Goal: Task Accomplishment & Management: Use online tool/utility

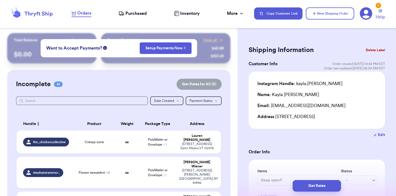
scroll to position [938, 0]
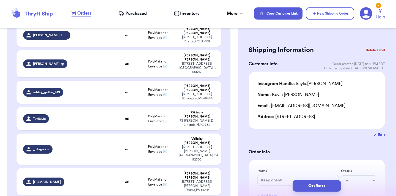
type input "Crewneck"
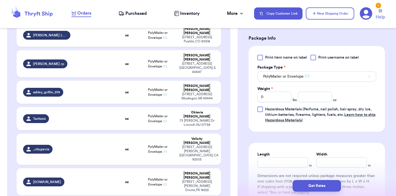
scroll to position [236, 0]
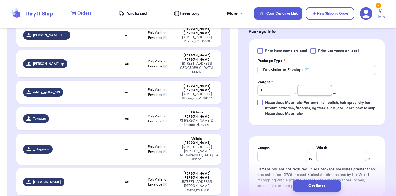
click at [315, 90] on input "number" at bounding box center [315, 90] width 34 height 10
type input "6.3"
click at [329, 184] on button "Get Rates" at bounding box center [316, 186] width 48 height 12
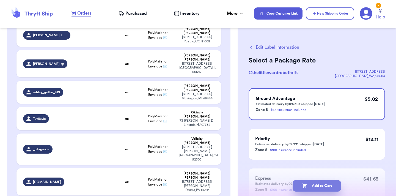
click at [327, 184] on button "Add to Cart" at bounding box center [316, 186] width 48 height 12
checkbox input "true"
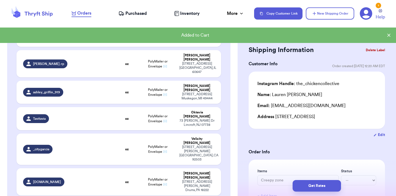
type input "Outerwear shirts etc"
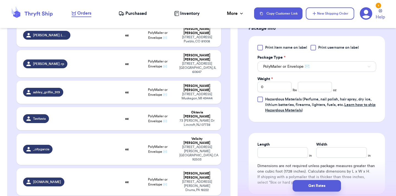
scroll to position [242, 0]
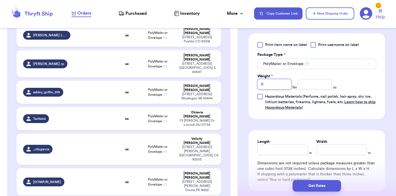
click at [277, 85] on input "0" at bounding box center [274, 84] width 34 height 10
type input "2"
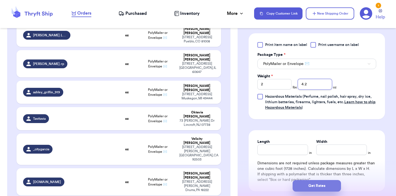
type input "4.2"
click at [327, 186] on button "Get Rates" at bounding box center [316, 186] width 48 height 12
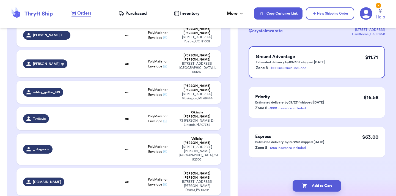
scroll to position [0, 0]
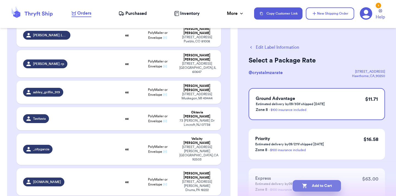
click at [316, 183] on button "Add to Cart" at bounding box center [316, 186] width 48 height 12
checkbox input "true"
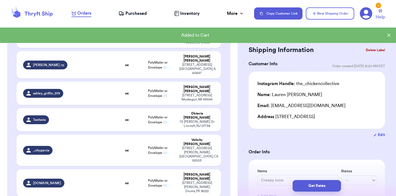
scroll to position [939, 0]
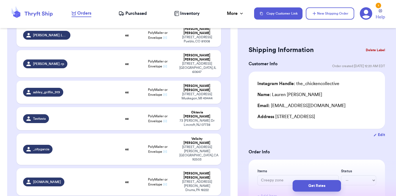
type input "Carhartt coat"
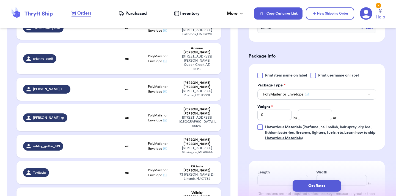
scroll to position [222, 0]
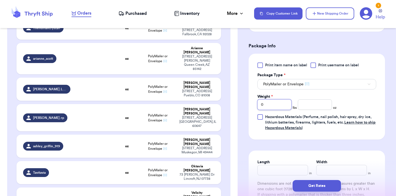
click at [279, 102] on input "0" at bounding box center [274, 104] width 34 height 10
type input "1"
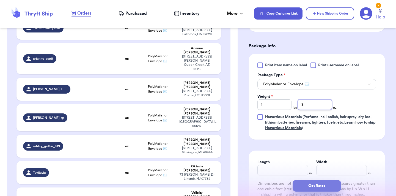
type input "3"
click at [326, 188] on button "Get Rates" at bounding box center [316, 186] width 48 height 12
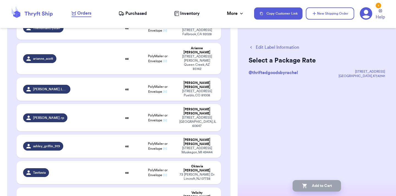
scroll to position [0, 0]
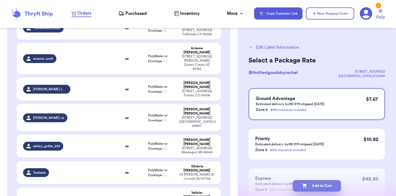
click at [320, 186] on button "Add to Cart" at bounding box center [316, 186] width 48 height 12
checkbox input "true"
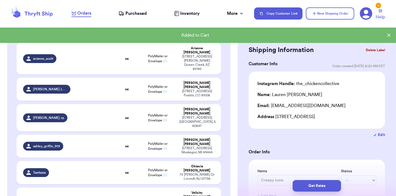
type input "Black denim jacket"
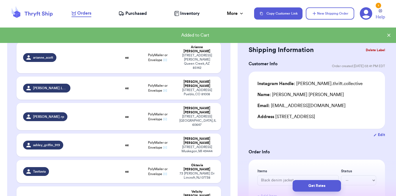
scroll to position [884, 0]
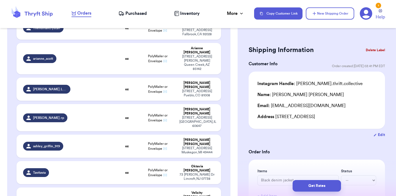
type input "Garbage pjs + bro sweater"
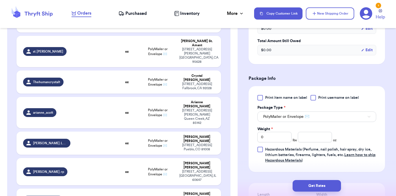
scroll to position [209, 0]
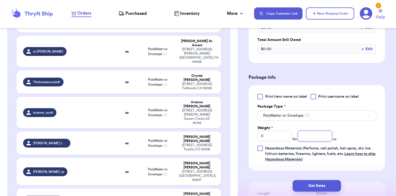
click at [320, 137] on input "number" at bounding box center [315, 136] width 34 height 10
type input "15.9"
click at [326, 184] on button "Get Rates" at bounding box center [316, 186] width 48 height 12
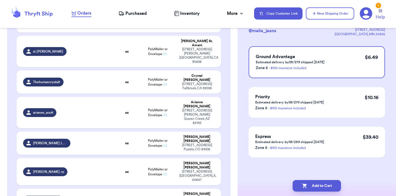
scroll to position [0, 0]
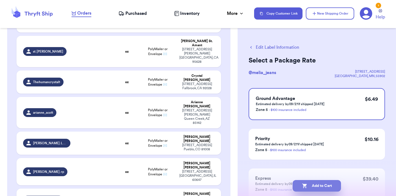
click at [318, 186] on button "Add to Cart" at bounding box center [316, 186] width 48 height 12
checkbox input "true"
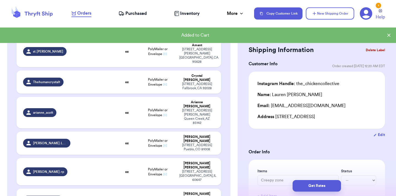
type input "hoodie and button up flannel like thing"
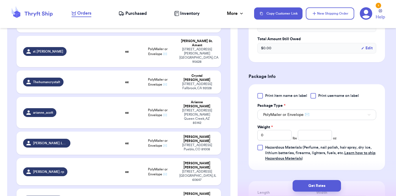
scroll to position [193, 0]
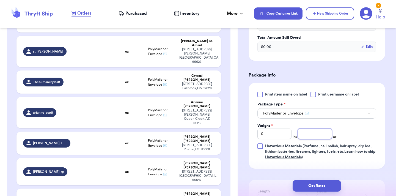
click at [312, 134] on input "number" at bounding box center [315, 133] width 34 height 10
click at [278, 136] on input "0" at bounding box center [274, 133] width 34 height 10
type input "1"
type input "2"
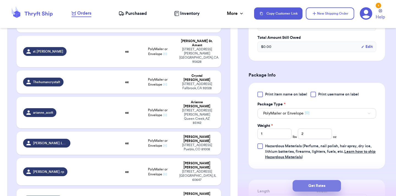
click at [307, 182] on button "Get Rates" at bounding box center [316, 186] width 48 height 12
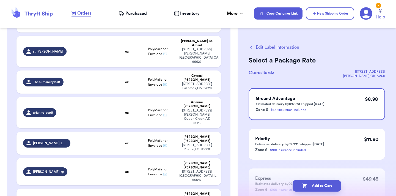
click at [307, 182] on button "Add to Cart" at bounding box center [316, 186] width 48 height 12
checkbox input "true"
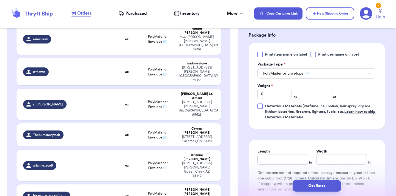
scroll to position [230, 0]
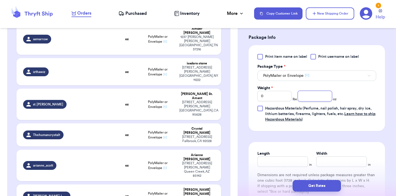
click at [315, 96] on input "number" at bounding box center [315, 96] width 34 height 10
type input "4.1"
click at [323, 183] on button "Get Rates" at bounding box center [316, 186] width 48 height 12
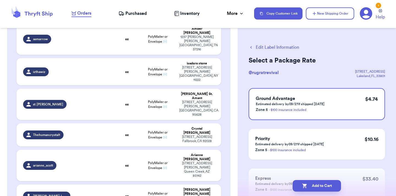
click at [323, 183] on button "Add to Cart" at bounding box center [316, 186] width 48 height 12
checkbox input "true"
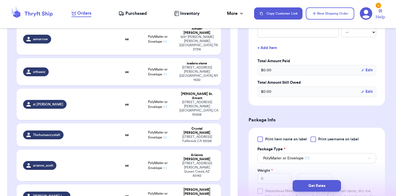
scroll to position [174, 0]
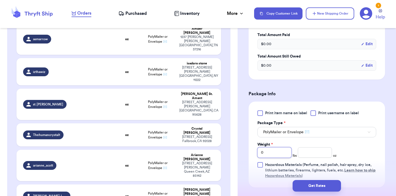
click at [280, 152] on input "0" at bounding box center [274, 152] width 34 height 10
type input "14.4"
click at [277, 154] on input "Weight *" at bounding box center [274, 152] width 34 height 10
type input "1"
click at [303, 153] on input "14.4" at bounding box center [315, 152] width 34 height 10
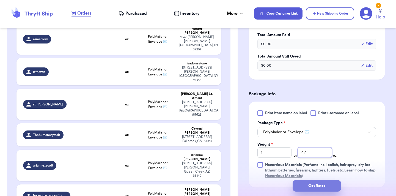
type input "4.4"
click at [324, 188] on button "Get Rates" at bounding box center [316, 186] width 48 height 12
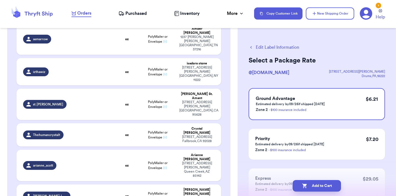
click at [324, 188] on button "Add to Cart" at bounding box center [316, 186] width 48 height 12
checkbox input "true"
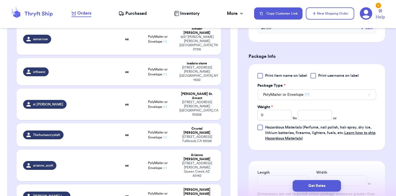
scroll to position [213, 0]
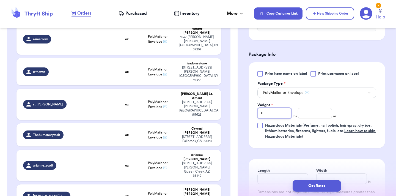
click at [267, 114] on input "0" at bounding box center [274, 113] width 34 height 10
type input "1"
click at [311, 113] on input "number" at bounding box center [315, 113] width 34 height 10
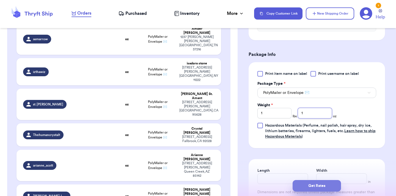
type input "1"
click at [312, 181] on button "Get Rates" at bounding box center [316, 186] width 48 height 12
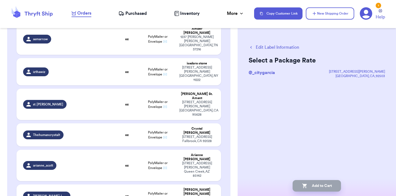
scroll to position [0, 0]
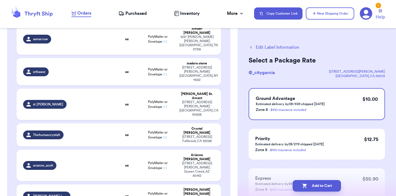
click at [282, 50] on button "Edit Label Information" at bounding box center [273, 47] width 51 height 7
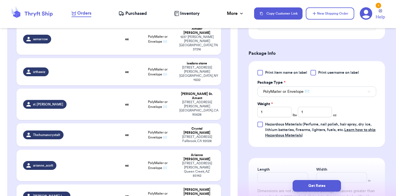
scroll to position [217, 0]
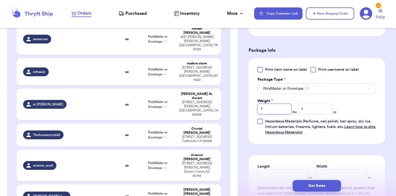
click at [279, 110] on input "1" at bounding box center [274, 109] width 34 height 10
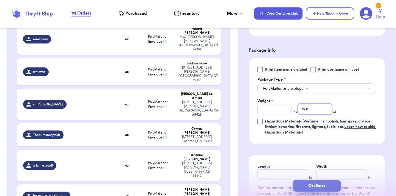
type input "15.5"
click at [305, 181] on button "Get Rates" at bounding box center [316, 186] width 48 height 12
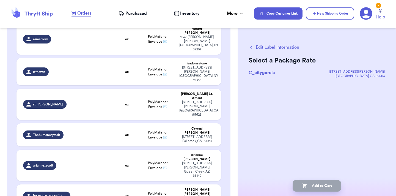
scroll to position [0, 0]
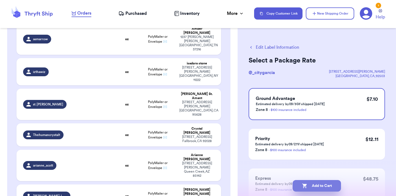
click at [312, 189] on button "Add to Cart" at bounding box center [316, 186] width 48 height 12
checkbox input "true"
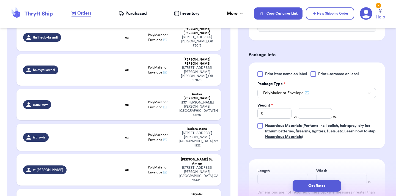
scroll to position [238, 0]
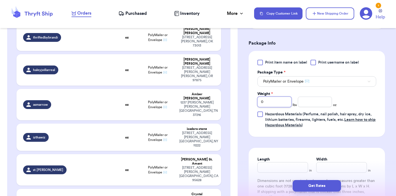
click at [271, 96] on input "0" at bounding box center [274, 101] width 34 height 10
type input "1"
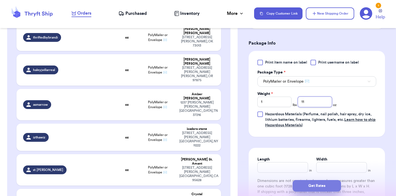
type input "11"
click at [321, 183] on button "Get Rates" at bounding box center [316, 186] width 48 height 12
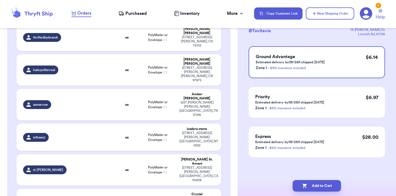
scroll to position [0, 0]
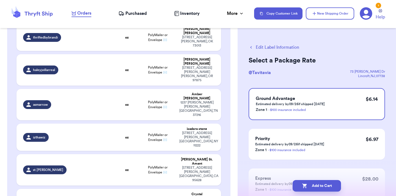
click at [321, 183] on button "Add to Cart" at bounding box center [316, 186] width 48 height 12
checkbox input "true"
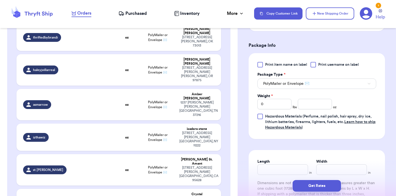
scroll to position [224, 0]
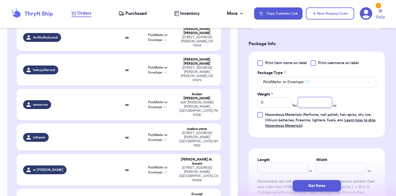
click at [314, 99] on input "number" at bounding box center [315, 102] width 34 height 10
type input "9"
click at [321, 186] on button "Get Rates" at bounding box center [316, 186] width 48 height 12
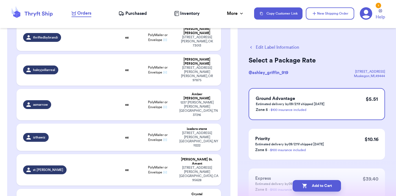
click at [321, 186] on button "Add to Cart" at bounding box center [316, 186] width 48 height 12
checkbox input "true"
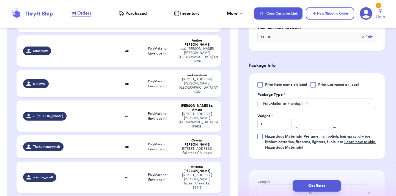
scroll to position [209, 0]
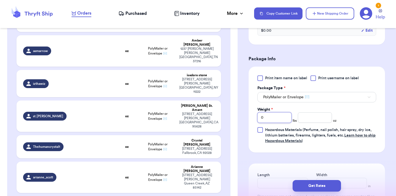
click at [272, 116] on input "0" at bounding box center [274, 117] width 34 height 10
type input "2"
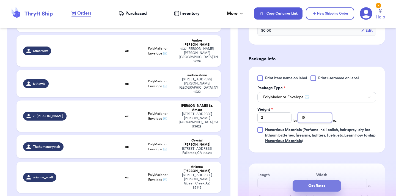
type input "15"
click at [317, 187] on button "Get Rates" at bounding box center [316, 186] width 48 height 12
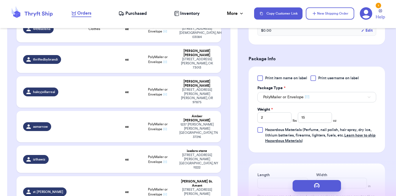
scroll to position [0, 0]
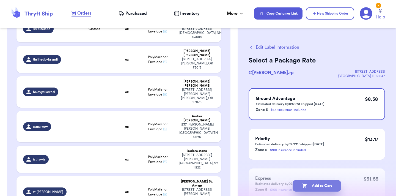
click at [312, 185] on button "Add to Cart" at bounding box center [316, 186] width 48 height 12
checkbox input "true"
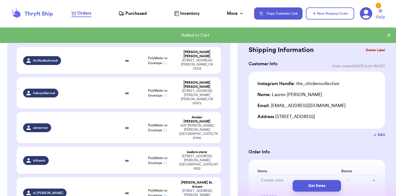
scroll to position [692, 0]
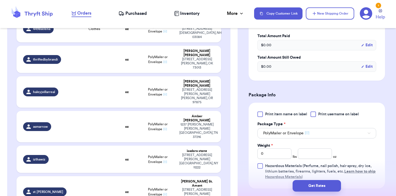
scroll to position [175, 0]
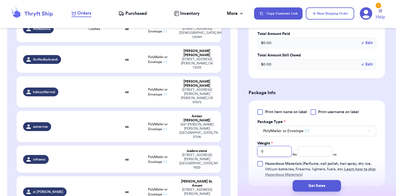
click at [279, 148] on input "0" at bounding box center [274, 151] width 34 height 10
type input "1"
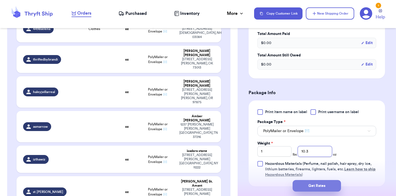
type input "10.3"
click at [300, 185] on button "Get Rates" at bounding box center [316, 186] width 48 height 12
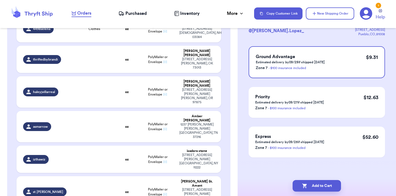
scroll to position [0, 0]
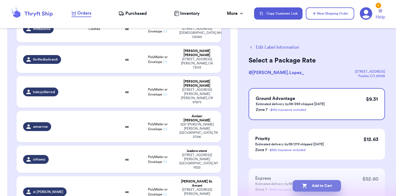
click at [316, 182] on button "Add to Cart" at bounding box center [316, 186] width 48 height 12
checkbox input "true"
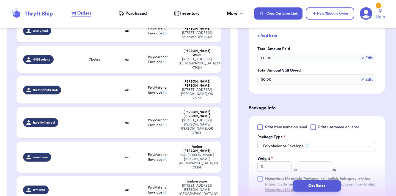
scroll to position [190, 0]
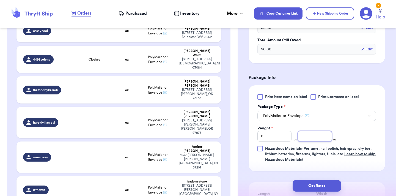
click at [321, 140] on input "number" at bounding box center [315, 136] width 34 height 10
type input "8.1"
click at [322, 188] on button "Get Rates" at bounding box center [316, 186] width 48 height 12
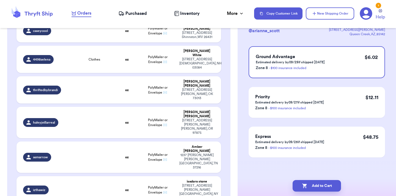
scroll to position [0, 0]
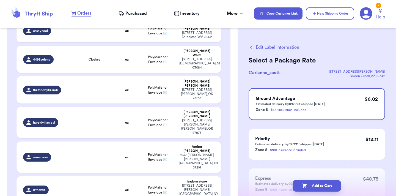
click at [322, 188] on button "Add to Cart" at bounding box center [316, 186] width 48 height 12
checkbox input "true"
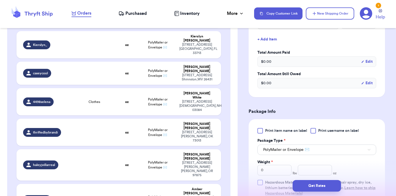
scroll to position [176, 0]
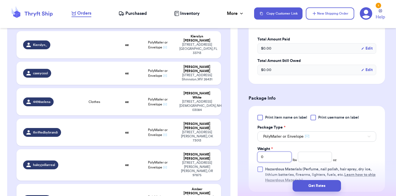
click at [280, 153] on input "0" at bounding box center [274, 156] width 34 height 10
type input "3"
type input "7"
click at [324, 186] on button "Get Rates" at bounding box center [316, 186] width 48 height 12
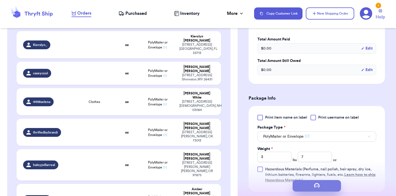
scroll to position [0, 0]
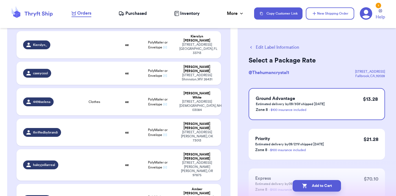
click at [324, 186] on button "Add to Cart" at bounding box center [316, 186] width 48 height 12
checkbox input "true"
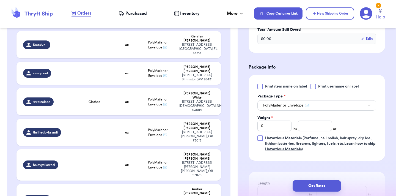
scroll to position [207, 0]
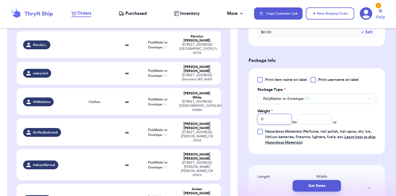
click at [279, 116] on input "0" at bounding box center [274, 119] width 34 height 10
type input "3"
type input "15"
click at [317, 185] on button "Get Rates" at bounding box center [316, 186] width 48 height 12
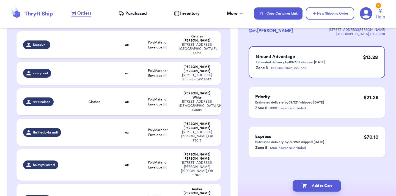
scroll to position [0, 0]
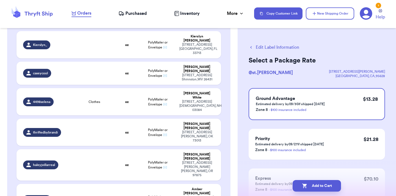
click at [317, 185] on button "Add to Cart" at bounding box center [316, 186] width 48 height 12
checkbox input "true"
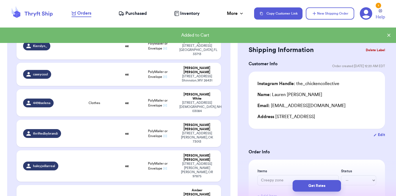
scroll to position [619, 0]
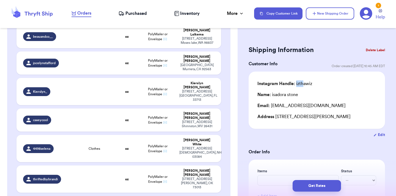
scroll to position [567, 0]
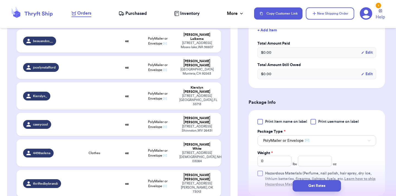
scroll to position [182, 0]
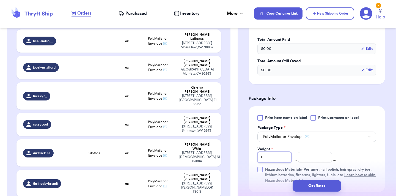
click at [279, 152] on input "0" at bounding box center [274, 157] width 34 height 10
type input "1"
type input "11"
click at [332, 185] on button "Get Rates" at bounding box center [316, 186] width 48 height 12
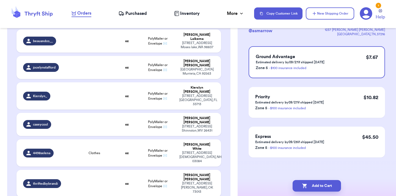
scroll to position [0, 0]
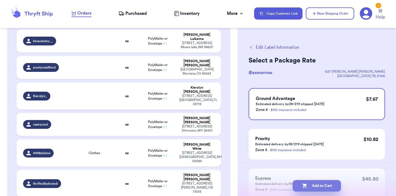
click at [316, 182] on button "Add to Cart" at bounding box center [316, 186] width 48 height 12
checkbox input "true"
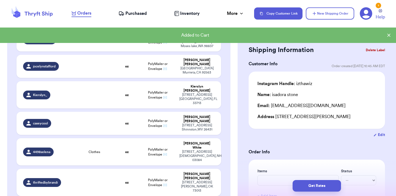
scroll to position [567, 0]
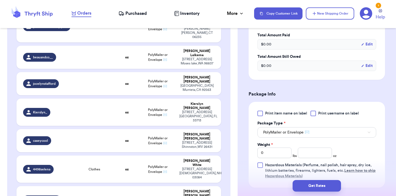
scroll to position [195, 0]
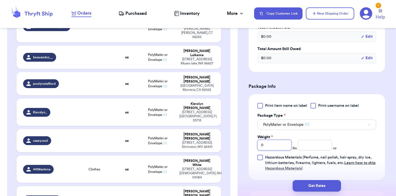
click at [270, 140] on input "0" at bounding box center [274, 145] width 34 height 10
type input "1"
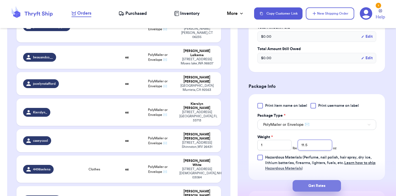
type input "11.5"
click at [307, 186] on button "Get Rates" at bounding box center [316, 186] width 48 height 12
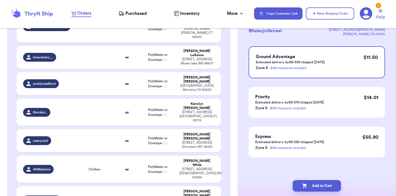
scroll to position [0, 0]
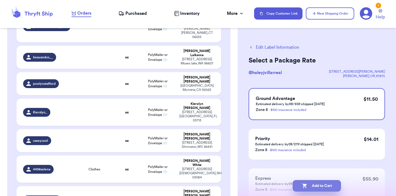
click at [307, 187] on button "Add to Cart" at bounding box center [316, 186] width 48 height 12
checkbox input "true"
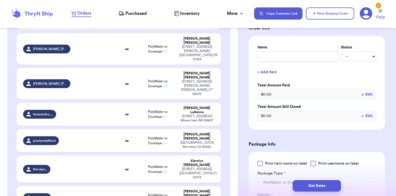
scroll to position [167, 0]
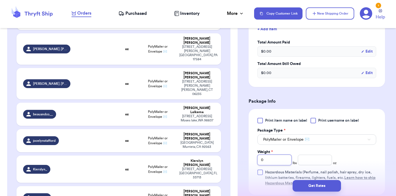
click at [282, 160] on input "0" at bounding box center [274, 159] width 34 height 10
type input "2"
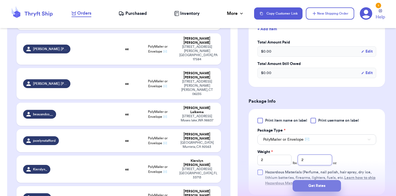
type input "2"
click at [325, 185] on button "Get Rates" at bounding box center [316, 186] width 48 height 12
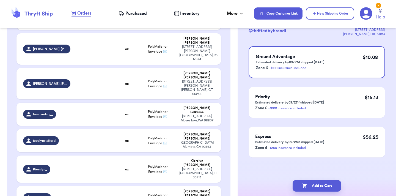
scroll to position [0, 0]
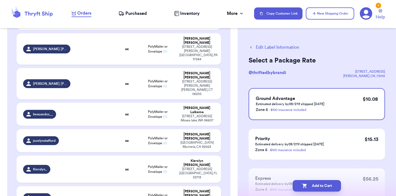
click at [325, 185] on button "Add to Cart" at bounding box center [316, 186] width 48 height 12
checkbox input "true"
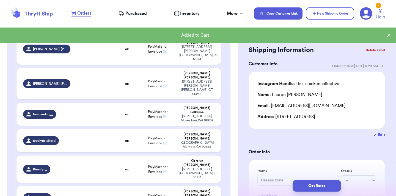
type input "Clothes"
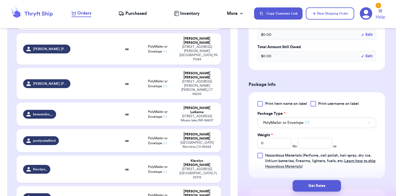
scroll to position [198, 0]
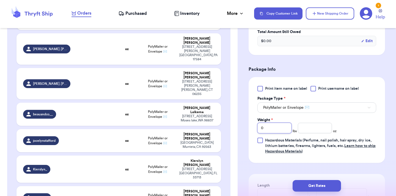
click at [271, 130] on input "0" at bounding box center [274, 128] width 34 height 10
type input "1"
type input "14"
click at [309, 188] on button "Get Rates" at bounding box center [316, 186] width 48 height 12
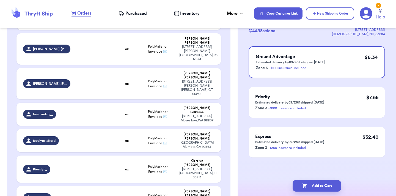
scroll to position [0, 0]
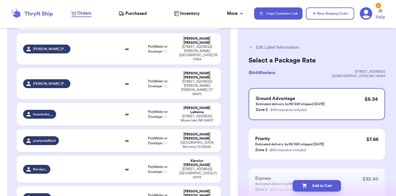
click at [309, 188] on button "Add to Cart" at bounding box center [316, 186] width 48 height 12
checkbox input "true"
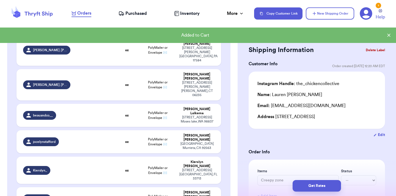
scroll to position [495, 0]
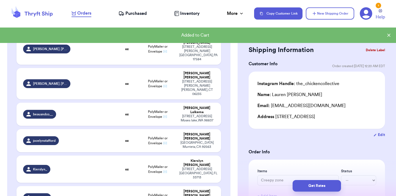
click at [58, 193] on div "caseycool" at bounding box center [46, 197] width 47 height 9
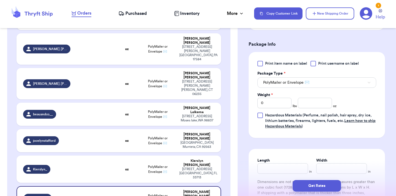
scroll to position [230, 0]
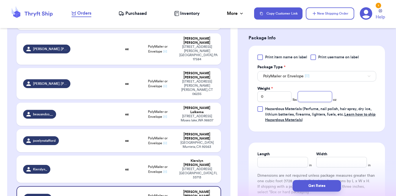
click at [312, 101] on input "number" at bounding box center [315, 96] width 34 height 10
type input "11.3"
click at [326, 186] on button "Get Rates" at bounding box center [316, 186] width 48 height 12
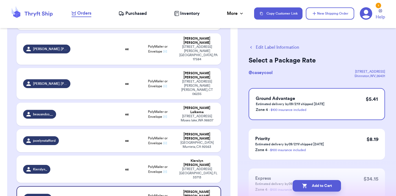
click at [326, 186] on button "Add to Cart" at bounding box center [316, 186] width 48 height 12
checkbox input "true"
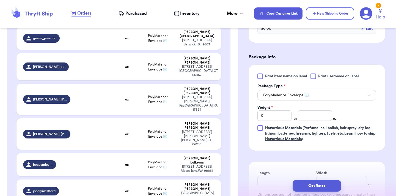
scroll to position [218, 0]
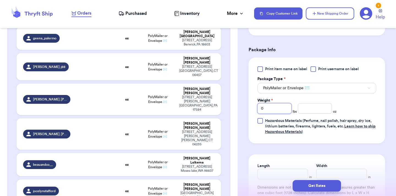
click at [276, 113] on input "0" at bounding box center [274, 108] width 34 height 10
type input "1"
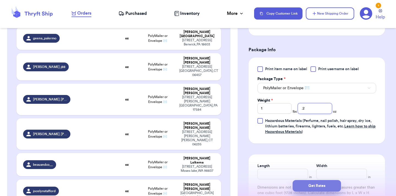
type input ".2"
click at [317, 191] on button "Get Rates" at bounding box center [316, 186] width 48 height 12
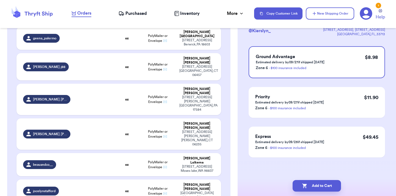
scroll to position [0, 0]
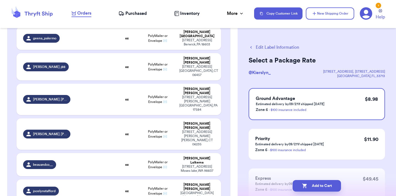
click at [317, 191] on button "Add to Cart" at bounding box center [316, 186] width 48 height 12
checkbox input "true"
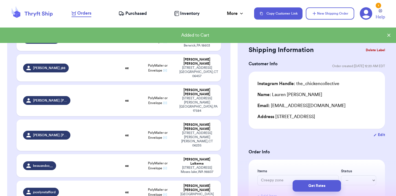
scroll to position [444, 0]
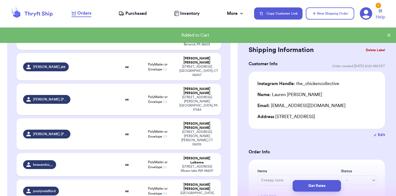
click at [88, 179] on td at bounding box center [94, 190] width 41 height 23
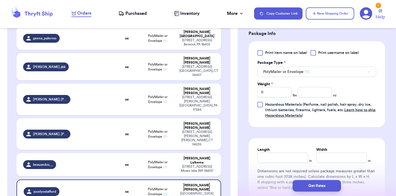
scroll to position [235, 0]
click at [278, 95] on input "0" at bounding box center [274, 91] width 34 height 10
type input "1"
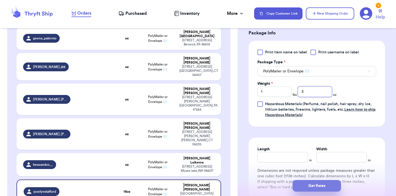
type input "3"
click at [315, 183] on button "Get Rates" at bounding box center [316, 186] width 48 height 12
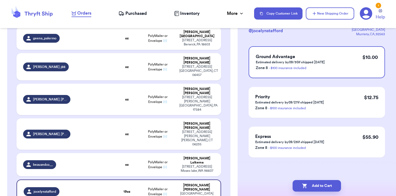
scroll to position [0, 0]
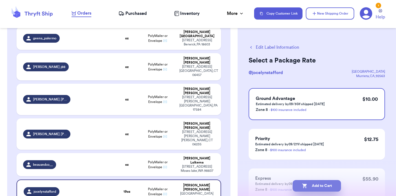
click at [313, 186] on button "Add to Cart" at bounding box center [316, 186] width 48 height 12
checkbox input "true"
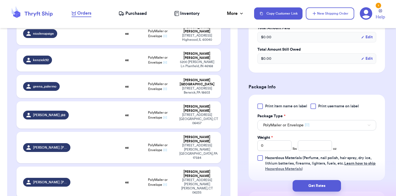
scroll to position [183, 0]
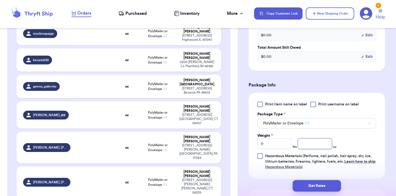
click at [312, 143] on input "number" at bounding box center [315, 143] width 34 height 10
type input "6"
click at [323, 184] on button "Get Rates" at bounding box center [316, 186] width 48 height 12
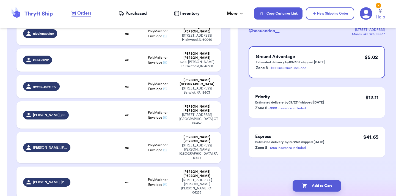
scroll to position [0, 0]
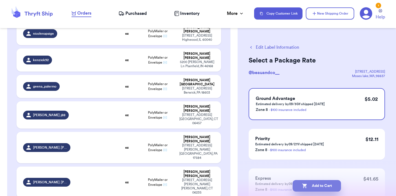
click at [323, 187] on button "Add to Cart" at bounding box center [316, 186] width 48 height 12
checkbox input "true"
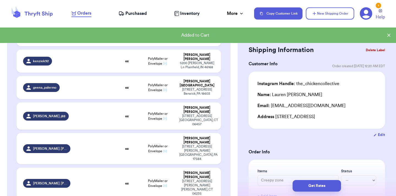
scroll to position [396, 0]
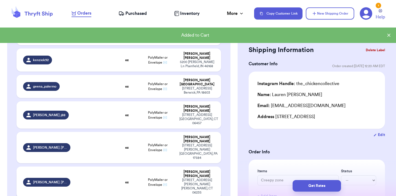
click at [85, 166] on td at bounding box center [94, 181] width 41 height 31
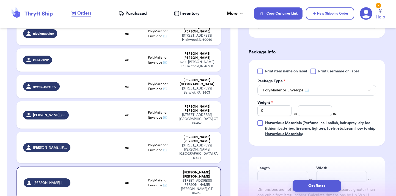
scroll to position [246, 0]
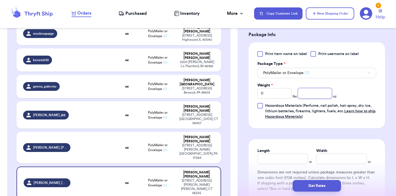
click at [311, 88] on input "number" at bounding box center [315, 93] width 34 height 10
type input "5"
click at [319, 185] on button "Get Rates" at bounding box center [316, 186] width 48 height 12
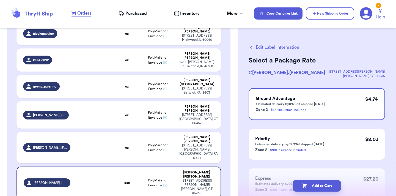
click at [319, 185] on button "Add to Cart" at bounding box center [316, 186] width 48 height 12
checkbox input "true"
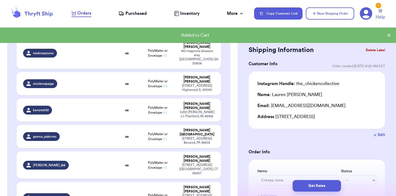
click at [57, 182] on td "[PERSON_NAME].[PERSON_NAME]" at bounding box center [44, 197] width 57 height 31
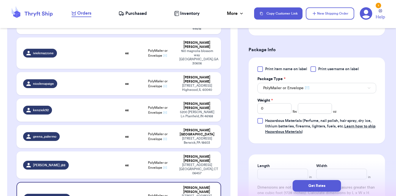
scroll to position [226, 0]
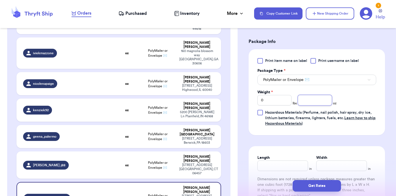
click at [315, 98] on input "number" at bounding box center [315, 100] width 34 height 10
type input "5"
click at [318, 186] on button "Get Rates" at bounding box center [316, 186] width 48 height 12
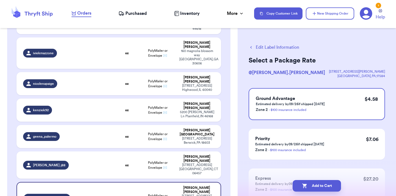
click at [318, 186] on button "Add to Cart" at bounding box center [316, 186] width 48 height 12
checkbox input "true"
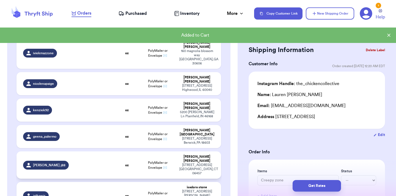
click at [74, 151] on td at bounding box center [94, 164] width 41 height 27
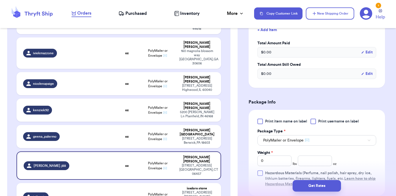
scroll to position [182, 0]
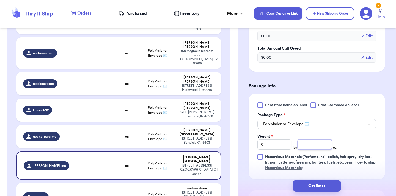
click at [318, 143] on input "number" at bounding box center [315, 144] width 34 height 10
click at [323, 184] on button "Get Rates" at bounding box center [316, 186] width 48 height 12
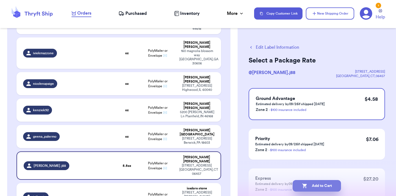
click at [320, 187] on button "Add to Cart" at bounding box center [316, 186] width 48 height 12
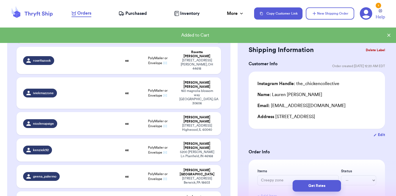
scroll to position [304, 0]
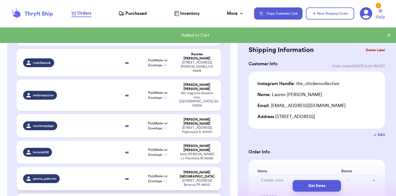
click at [127, 167] on td "oz" at bounding box center [127, 178] width 24 height 23
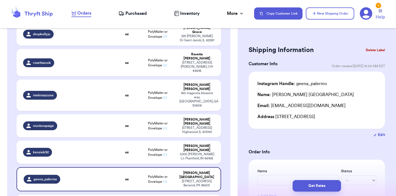
click at [373, 48] on button "Delete Label" at bounding box center [375, 50] width 24 height 12
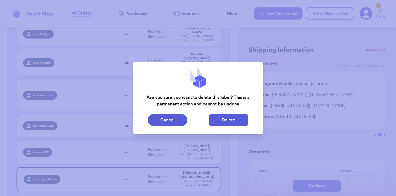
click at [229, 123] on button "Delete" at bounding box center [229, 120] width 40 height 12
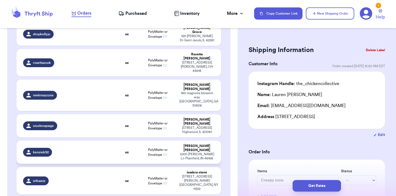
click at [135, 140] on td "oz" at bounding box center [127, 151] width 24 height 23
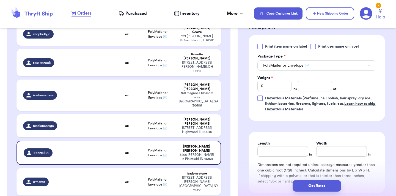
scroll to position [251, 0]
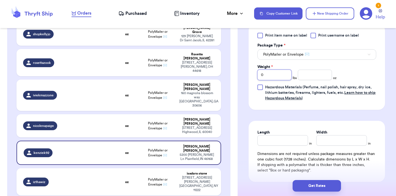
click at [289, 72] on input "0" at bounding box center [274, 75] width 34 height 10
click at [310, 183] on button "Get Rates" at bounding box center [316, 186] width 48 height 12
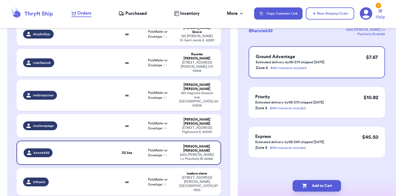
scroll to position [0, 0]
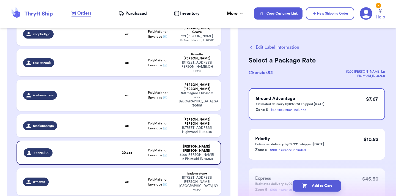
click at [310, 183] on button "Add to Cart" at bounding box center [316, 186] width 48 height 12
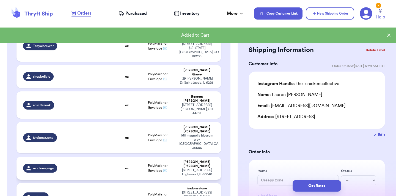
click at [68, 163] on div "nicolenapaige" at bounding box center [46, 167] width 47 height 9
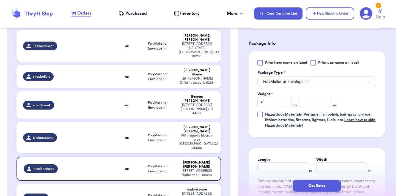
scroll to position [224, 0]
click at [320, 103] on input "number" at bounding box center [315, 101] width 34 height 10
click at [310, 190] on button "Get Rates" at bounding box center [316, 186] width 48 height 12
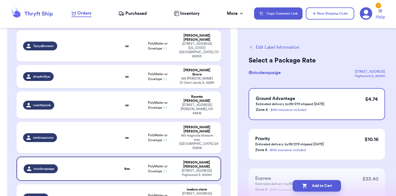
click at [310, 190] on button "Add to Cart" at bounding box center [316, 186] width 48 height 12
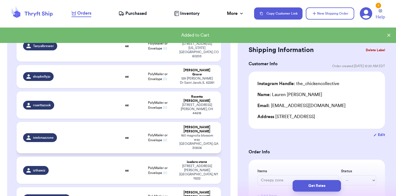
click at [92, 122] on td at bounding box center [94, 137] width 41 height 31
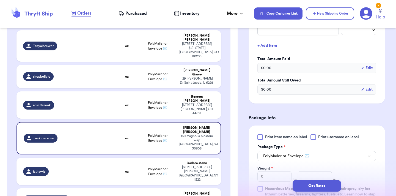
scroll to position [166, 0]
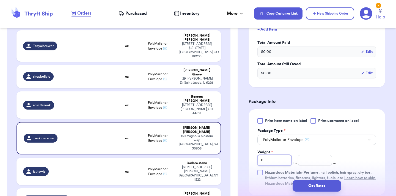
click at [275, 161] on input "0" at bounding box center [274, 160] width 34 height 10
click at [328, 182] on button "Get Rates" at bounding box center [316, 186] width 48 height 12
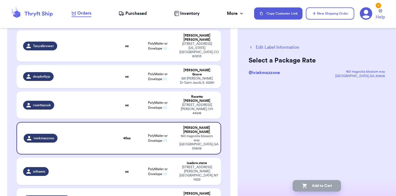
scroll to position [0, 0]
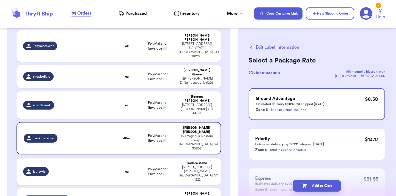
click at [328, 182] on button "Add to Cart" at bounding box center [316, 186] width 48 height 12
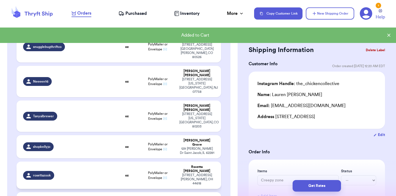
click at [134, 161] on td "oz" at bounding box center [127, 174] width 24 height 27
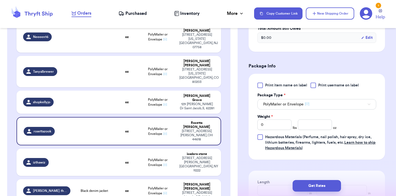
scroll to position [205, 0]
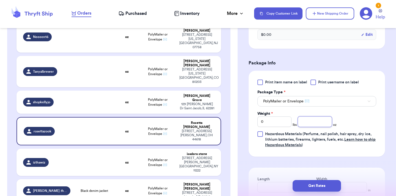
click at [315, 121] on input "number" at bounding box center [315, 121] width 34 height 10
click at [329, 187] on button "Get Rates" at bounding box center [316, 186] width 48 height 12
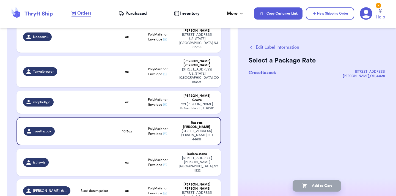
scroll to position [0, 0]
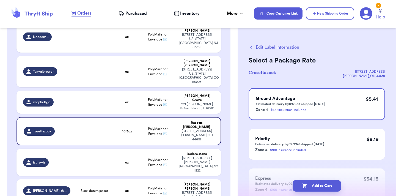
click at [329, 187] on button "Add to Cart" at bounding box center [316, 186] width 48 height 12
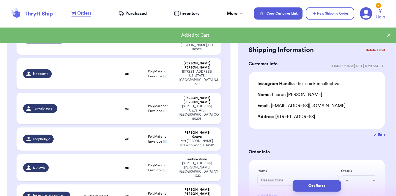
click at [72, 127] on td "shopkellyjo" at bounding box center [44, 138] width 57 height 23
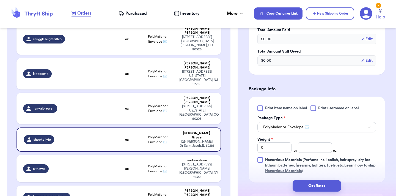
scroll to position [188, 0]
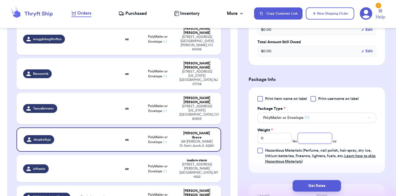
click at [321, 140] on input "number" at bounding box center [315, 138] width 34 height 10
click at [316, 187] on button "Get Rates" at bounding box center [316, 186] width 48 height 12
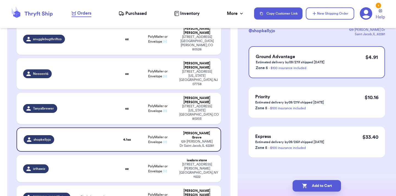
scroll to position [0, 0]
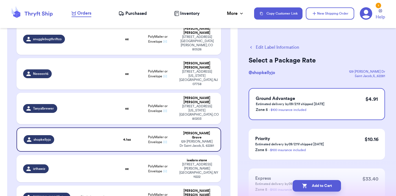
click at [316, 187] on button "Add to Cart" at bounding box center [316, 186] width 48 height 12
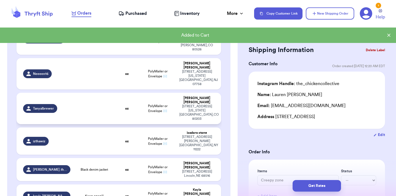
click at [54, 104] on div "Tanyalbrewer" at bounding box center [40, 108] width 34 height 9
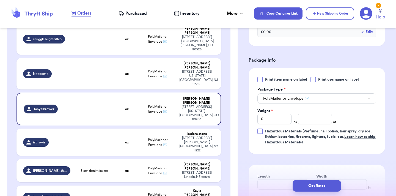
scroll to position [234, 0]
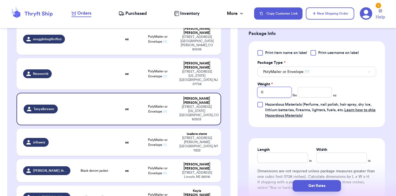
click at [277, 91] on input "0" at bounding box center [274, 92] width 34 height 10
click at [315, 189] on button "Get Rates" at bounding box center [316, 186] width 48 height 12
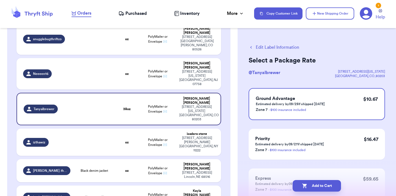
click at [315, 189] on button "Add to Cart" at bounding box center [316, 186] width 48 height 12
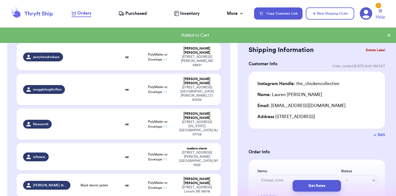
scroll to position [145, 0]
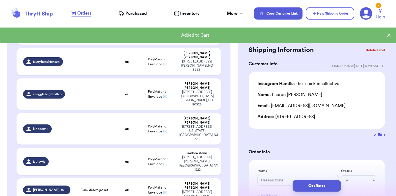
click at [99, 113] on td at bounding box center [94, 128] width 41 height 31
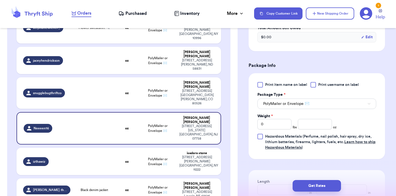
scroll to position [203, 0]
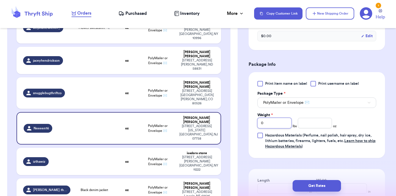
click at [269, 122] on input "0" at bounding box center [274, 123] width 34 height 10
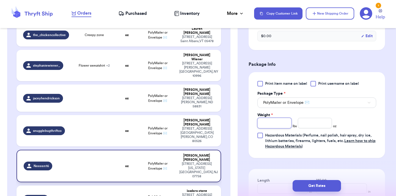
scroll to position [106, 0]
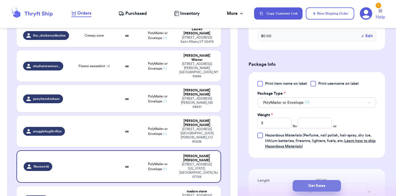
click at [322, 184] on button "Get Rates" at bounding box center [316, 186] width 48 height 12
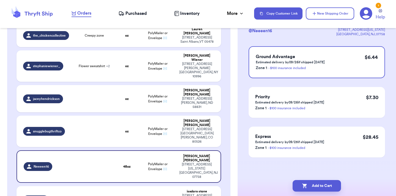
scroll to position [0, 0]
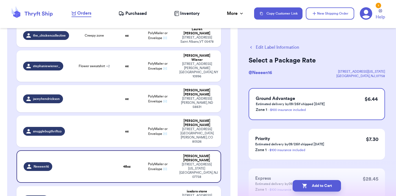
click at [322, 184] on button "Add to Cart" at bounding box center [316, 186] width 48 height 12
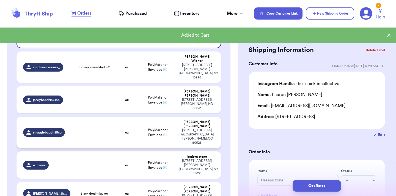
click at [101, 116] on td at bounding box center [94, 131] width 41 height 31
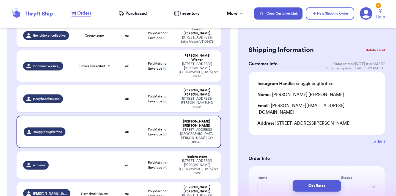
click at [376, 49] on button "Delete Label" at bounding box center [375, 50] width 24 height 12
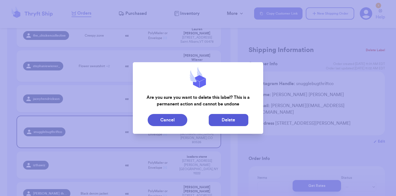
click at [227, 117] on button "Delete" at bounding box center [229, 120] width 40 height 12
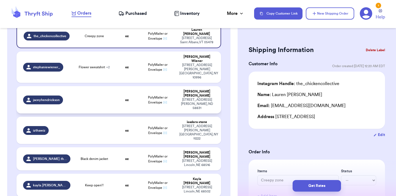
click at [69, 95] on div "jaceyhendrickson" at bounding box center [46, 99] width 47 height 9
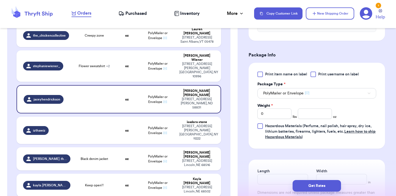
scroll to position [225, 0]
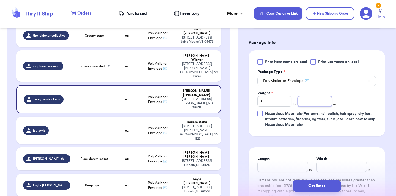
click at [323, 102] on input "number" at bounding box center [315, 101] width 34 height 10
click at [328, 184] on button "Get Rates" at bounding box center [316, 186] width 48 height 12
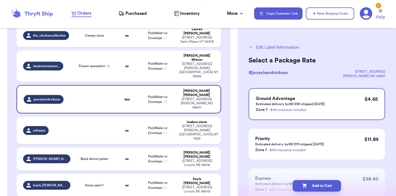
click at [328, 184] on button "Add to Cart" at bounding box center [316, 186] width 48 height 12
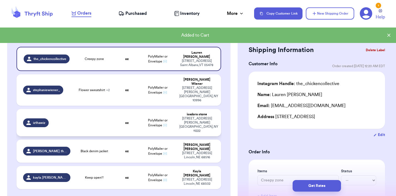
scroll to position [83, 0]
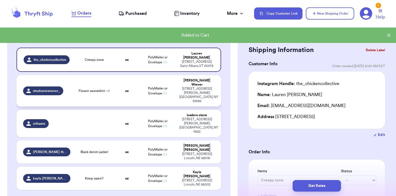
click at [97, 89] on td "Flower sweatshirt + 2" at bounding box center [94, 90] width 41 height 31
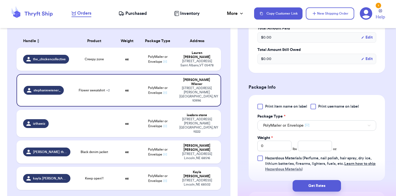
scroll to position [225, 0]
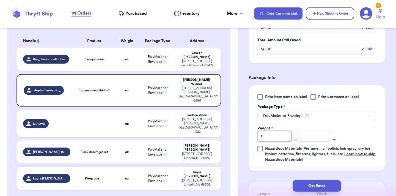
click at [272, 132] on input "0" at bounding box center [274, 136] width 34 height 10
click at [323, 184] on button "Get Rates" at bounding box center [316, 186] width 48 height 12
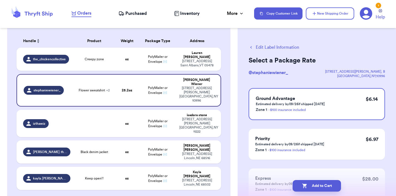
click at [323, 184] on button "Add to Cart" at bounding box center [316, 186] width 48 height 12
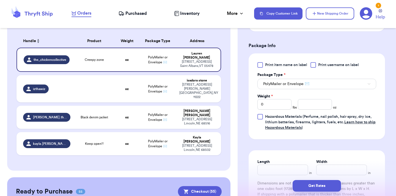
scroll to position [246, 0]
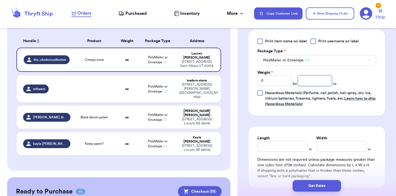
click at [311, 79] on input "number" at bounding box center [315, 80] width 34 height 10
click at [330, 188] on button "Get Rates" at bounding box center [316, 186] width 48 height 12
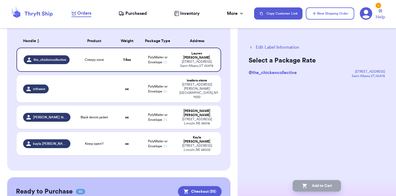
scroll to position [0, 0]
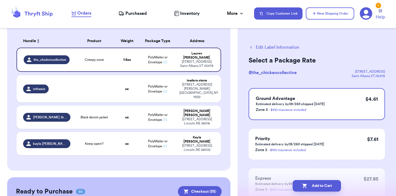
click at [330, 188] on button "Add to Cart" at bounding box center [316, 186] width 48 height 12
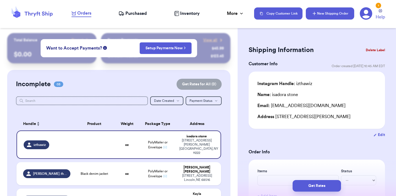
click at [313, 12] on icon "button" at bounding box center [313, 13] width 5 height 5
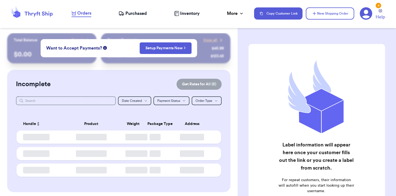
checkbox input "true"
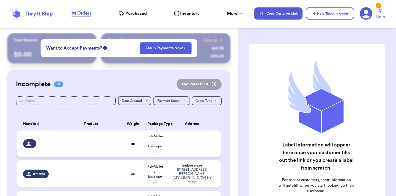
click at [79, 155] on td at bounding box center [91, 143] width 62 height 26
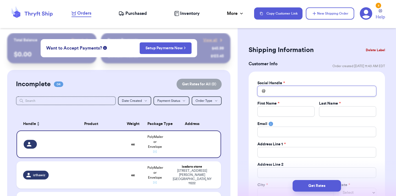
click at [312, 91] on input "Total Amount Paid" at bounding box center [316, 91] width 119 height 10
type input "r"
type input "re"
type input "ret"
type input "retr"
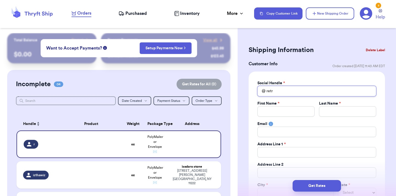
type input "retro"
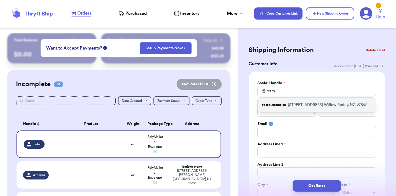
click at [317, 105] on p "135 WOLFRIDGE CT Willow Spring NC 27592" at bounding box center [327, 104] width 79 height 5
type input "retro.rascalss"
type input "Bethany"
type input "McGee"
type input "blcopley94@gmail.com"
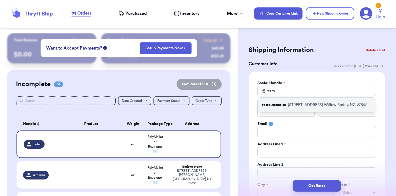
type input "135 WOLFRIDGE CT"
type input "Willow Spring"
select select "NC"
type input "27592"
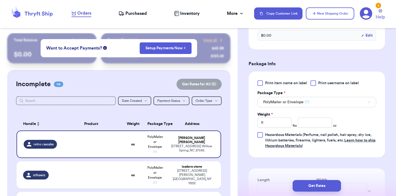
scroll to position [311, 0]
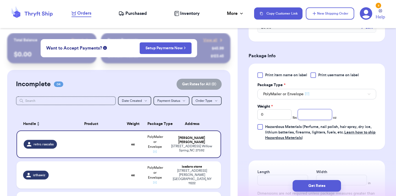
click at [322, 111] on input "number" at bounding box center [315, 114] width 34 height 10
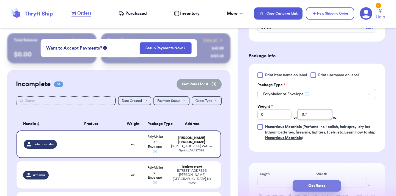
type input "11.7"
click at [319, 186] on button "Get Rates" at bounding box center [316, 186] width 48 height 12
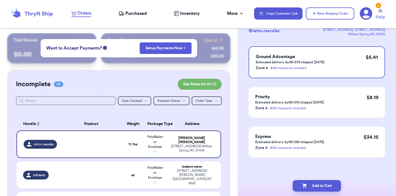
scroll to position [0, 0]
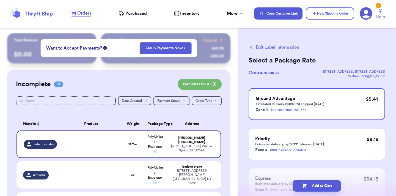
click at [319, 186] on button "Add to Cart" at bounding box center [316, 186] width 48 height 12
checkbox input "true"
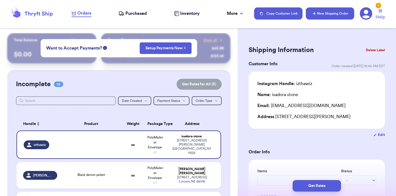
click at [340, 12] on button "New Shipping Order" at bounding box center [330, 13] width 48 height 12
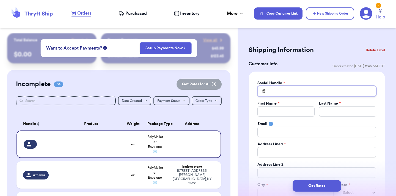
click at [330, 94] on input "Total Amount Paid" at bounding box center [316, 91] width 119 height 10
type input "c"
type input "cr"
type input "cra"
type input "craz"
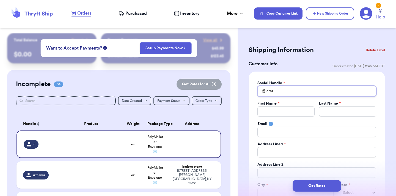
type input "crazy"
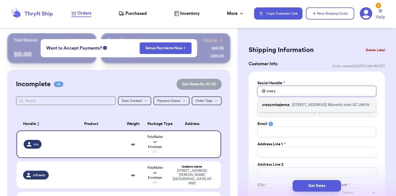
type input "crazy"
click at [335, 105] on p "5153 Berkley Ct Murrells Inlet SC 29576" at bounding box center [330, 104] width 77 height 5
type input "crazymissjenna"
type input "Jenna"
type input "Orr"
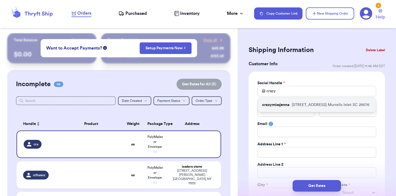
type input "jenna.orr1015@gmail.com"
type input "5153 Berkley Ct"
type input "Murrells Inlet"
select select "SC"
type input "29576"
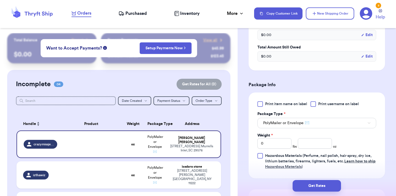
scroll to position [289, 0]
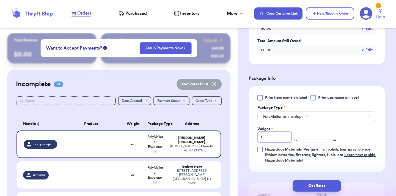
click at [277, 140] on input "0" at bounding box center [274, 137] width 34 height 10
type input "1"
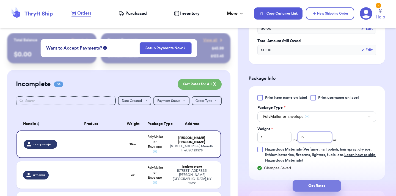
type input "6"
click at [301, 187] on button "Get Rates" at bounding box center [316, 186] width 48 height 12
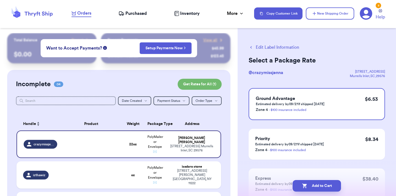
click at [302, 187] on icon "button" at bounding box center [304, 185] width 5 height 5
checkbox input "true"
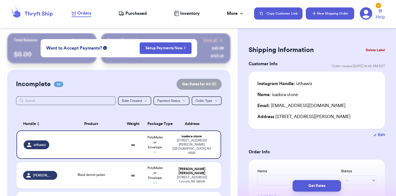
click at [320, 13] on button "New Shipping Order" at bounding box center [330, 13] width 48 height 12
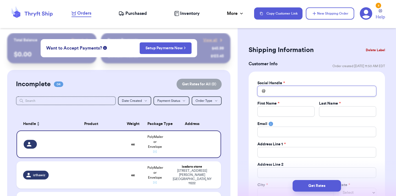
click at [298, 91] on input "Total Amount Paid" at bounding box center [316, 91] width 119 height 10
type input "l"
type input "li"
type input "lif"
type input "life"
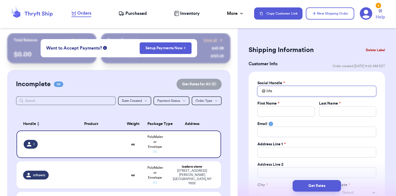
type input "lifew"
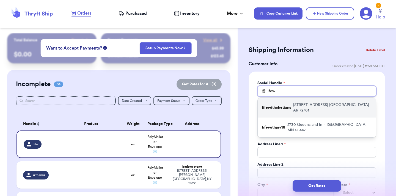
type input "lifew"
click at [309, 106] on p "4201 E Troon Dr Fayetteville AR 72701" at bounding box center [332, 107] width 78 height 11
type input "lifewithchetians"
type input "[PERSON_NAME]"
type input "Chetian"
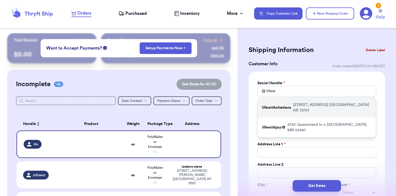
type input "stephpuseee18@gmail.com"
type input "4201 E Troon Dr"
type input "Fayetteville"
select select "AR"
type input "72701"
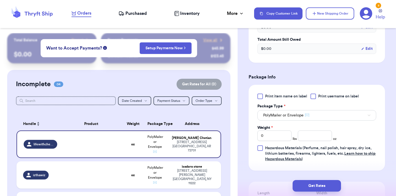
scroll to position [337, 0]
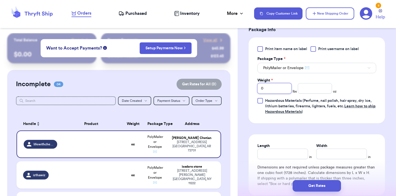
click at [281, 89] on input "0" at bounding box center [274, 88] width 34 height 10
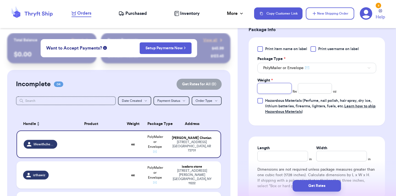
type input "1"
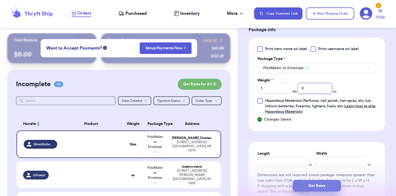
type input "9"
click at [308, 187] on button "Get Rates" at bounding box center [316, 186] width 48 height 12
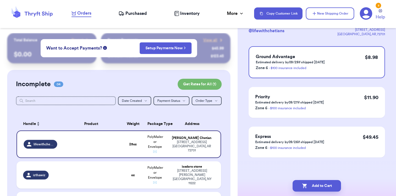
scroll to position [0, 0]
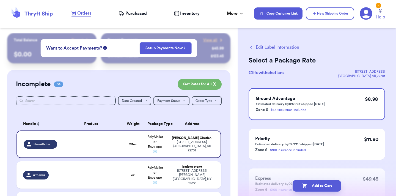
click at [308, 187] on button "Add to Cart" at bounding box center [316, 186] width 48 height 12
checkbox input "true"
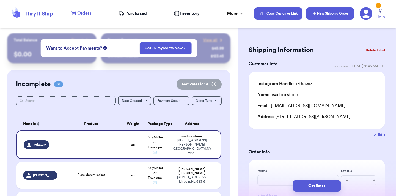
click at [337, 11] on button "New Shipping Order" at bounding box center [330, 13] width 48 height 12
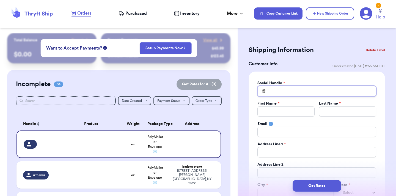
click at [291, 92] on input "Total Amount Paid" at bounding box center [316, 91] width 119 height 10
type input "b"
type input "br"
type input "bra"
type input "bran"
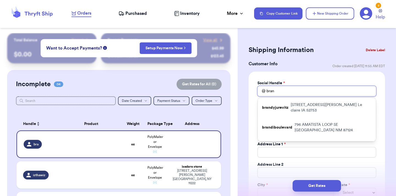
type input "brand"
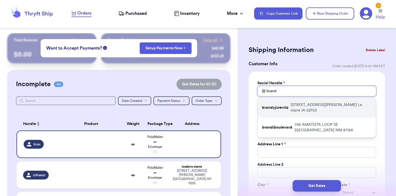
type input "brand"
click at [304, 106] on p "732 cox court Le claire IA 52753" at bounding box center [330, 107] width 81 height 11
type input "brandyjurevitz"
type input "Brandy"
type input "Jurevitz"
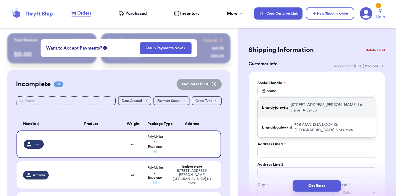
type input "brandyjurevitz@gmail.com"
type input "732 cox court"
type input "Le claire"
select select "IA"
type input "52753"
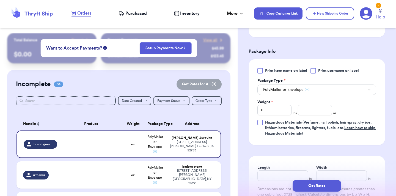
scroll to position [320, 0]
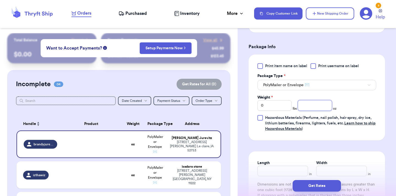
click at [327, 106] on input "number" at bounding box center [315, 105] width 34 height 10
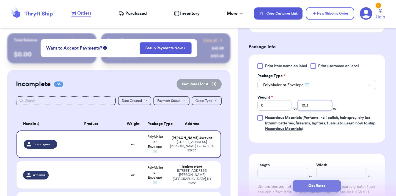
type input "10.3"
click at [331, 186] on button "Get Rates" at bounding box center [316, 186] width 48 height 12
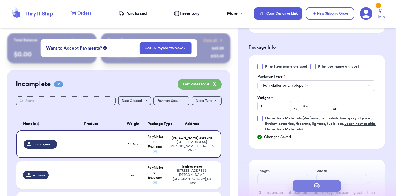
scroll to position [0, 0]
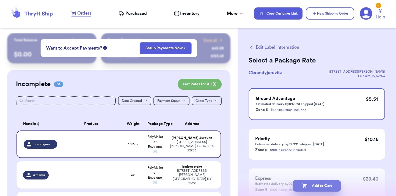
click at [321, 187] on button "Add to Cart" at bounding box center [316, 186] width 48 height 12
checkbox input "true"
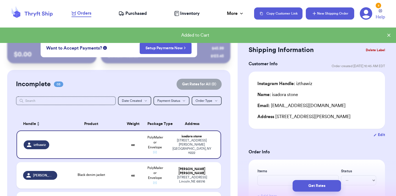
click at [333, 16] on button "New Shipping Order" at bounding box center [330, 13] width 48 height 12
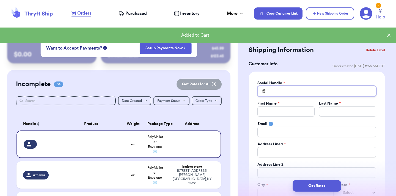
click at [300, 91] on input "Total Amount Paid" at bounding box center [316, 91] width 119 height 10
type input "h"
type input "ha"
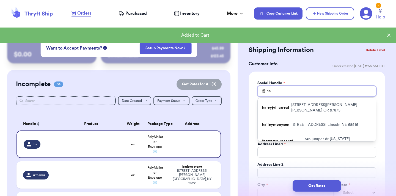
type input "hai"
type input "hail"
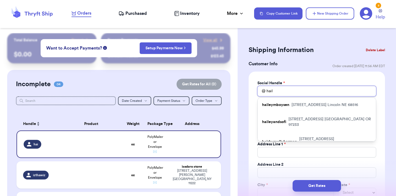
type input "haile"
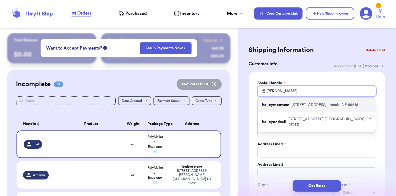
type input "haile"
click at [308, 110] on div "haileymboysen 7240 S 33rd St Lincoln NE 68516" at bounding box center [316, 105] width 118 height 14
type input "haileymboysen"
type input "Hailey"
type input "Boysen"
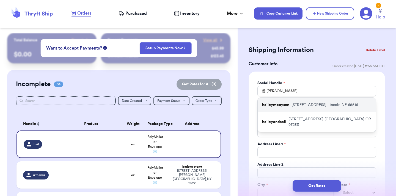
type input "boysenhailey@gmail.com"
type input "7240 S 33rd St"
type input "Lincoln"
select select "NE"
type input "68516"
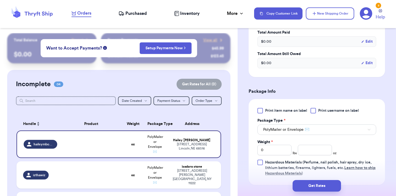
scroll to position [279, 0]
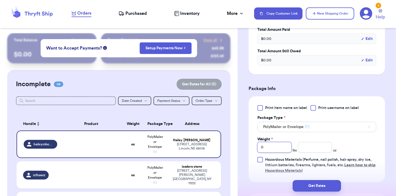
click at [274, 147] on input "0" at bounding box center [274, 147] width 34 height 10
type input "1"
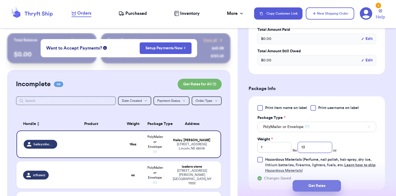
type input "13"
click at [310, 187] on button "Get Rates" at bounding box center [316, 186] width 48 height 12
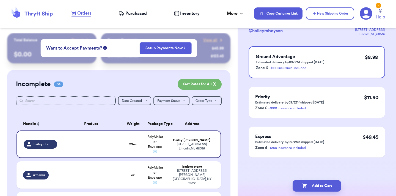
scroll to position [0, 0]
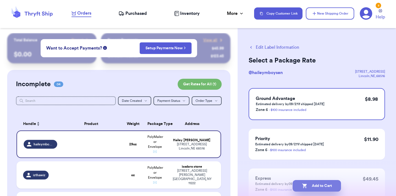
click at [319, 187] on button "Add to Cart" at bounding box center [316, 186] width 48 height 12
checkbox input "true"
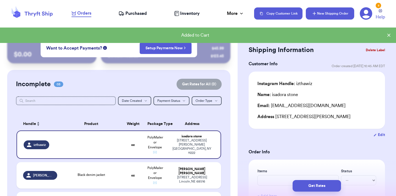
click at [325, 11] on button "New Shipping Order" at bounding box center [330, 13] width 48 height 12
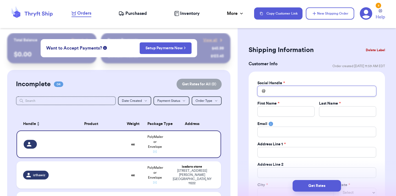
click at [276, 92] on input "Total Amount Paid" at bounding box center [316, 91] width 119 height 10
type input "t"
type input "th"
type input "the"
type input "theu"
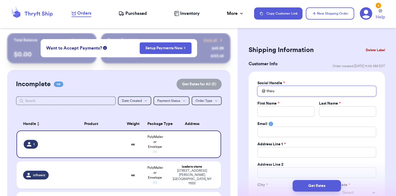
type input "theun"
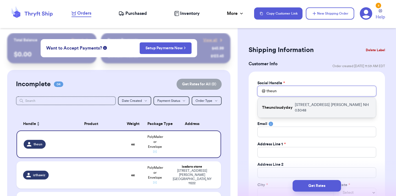
type input "theun"
click at [286, 105] on p "Theuncloudyday" at bounding box center [277, 107] width 30 height 5
type input "Theuncloudyday"
type input "Rebecca"
type input "[PERSON_NAME]"
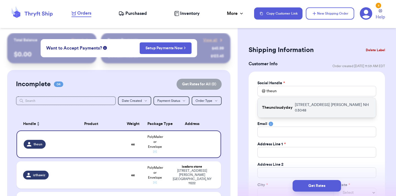
type input "Beckahendrickson@gmail.com"
type input "488 Fitchburg Road"
type input "Mason"
select select "NH"
type input "03048"
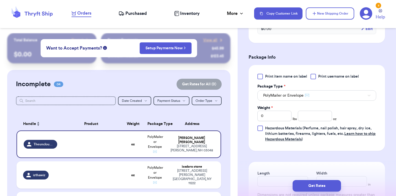
scroll to position [317, 0]
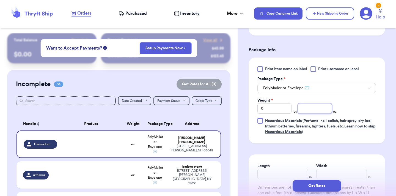
click at [310, 109] on input "number" at bounding box center [315, 108] width 34 height 10
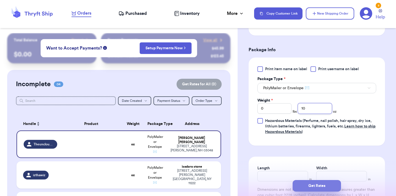
type input "10"
click at [315, 186] on button "Get Rates" at bounding box center [316, 186] width 48 height 12
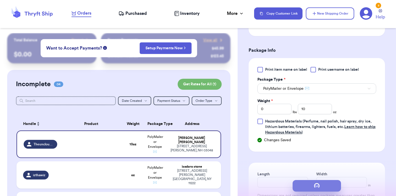
scroll to position [0, 0]
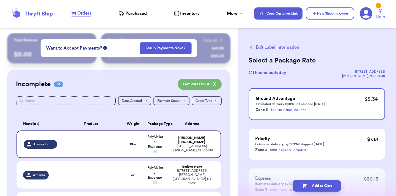
click at [315, 186] on button "Add to Cart" at bounding box center [316, 186] width 48 height 12
checkbox input "true"
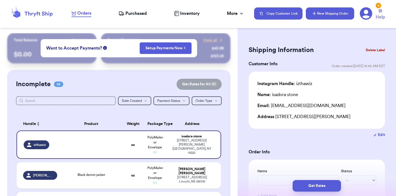
click at [327, 12] on button "New Shipping Order" at bounding box center [330, 13] width 48 height 12
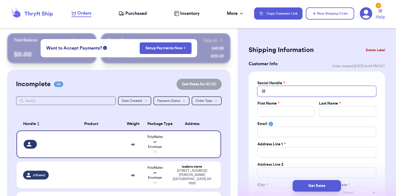
click at [297, 91] on input "Total Amount Paid" at bounding box center [316, 91] width 119 height 10
type input "a"
type input "ab"
type input "abi"
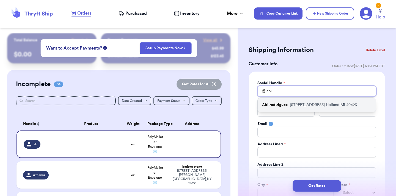
type input "abi"
click at [303, 108] on div "Abi.rod.riguez 664 E 10th Street Holland MI 49423" at bounding box center [316, 105] width 118 height 14
type input "Abi.rod.riguez"
type input "Abi"
type input "[PERSON_NAME]"
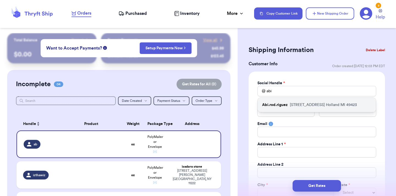
type input "Abigarcia09@yahoo.com"
type input "664 E 10th Street"
type input "Holland"
select select "MI"
type input "49423"
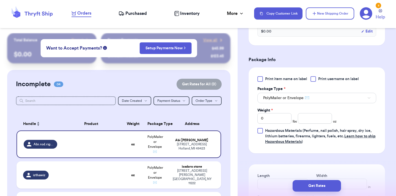
scroll to position [315, 0]
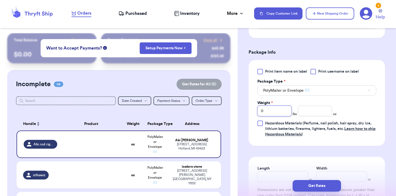
click at [287, 111] on input "0" at bounding box center [274, 111] width 34 height 10
type input "2"
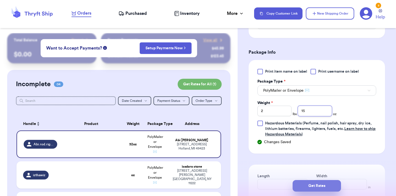
type input "15"
click at [316, 185] on button "Get Rates" at bounding box center [316, 186] width 48 height 12
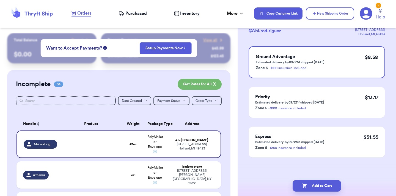
scroll to position [0, 0]
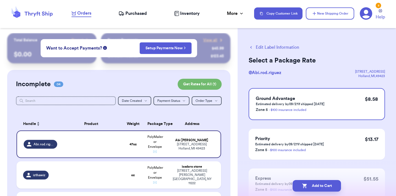
click at [316, 185] on button "Add to Cart" at bounding box center [316, 186] width 48 height 12
checkbox input "true"
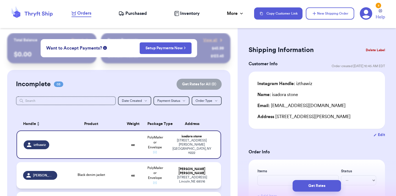
click at [192, 177] on div "8360 s 33rd st Lincoln , NE 68516" at bounding box center [191, 179] width 45 height 8
type input "Black denim jacket"
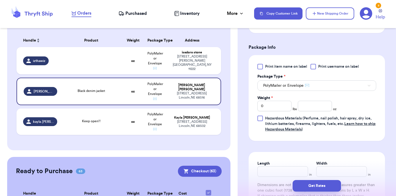
scroll to position [222, 0]
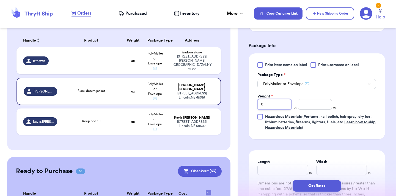
click at [273, 106] on input "0" at bounding box center [274, 104] width 34 height 10
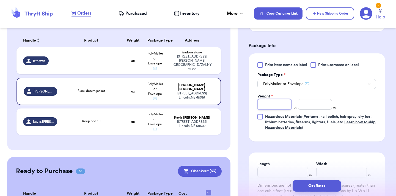
type input "1"
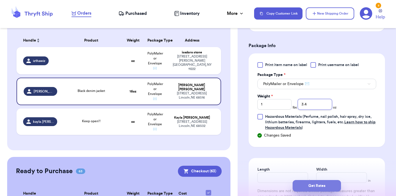
type input "3.4"
click at [308, 186] on button "Get Rates" at bounding box center [316, 186] width 48 height 12
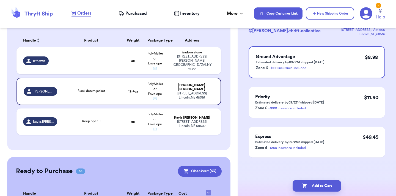
scroll to position [0, 0]
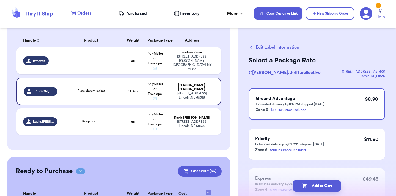
click at [308, 186] on button "Add to Cart" at bounding box center [316, 186] width 48 height 12
checkbox input "true"
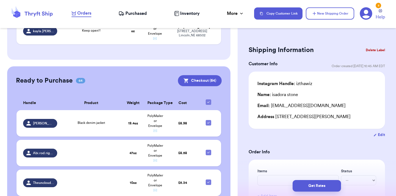
scroll to position [147, 0]
